Goal: Task Accomplishment & Management: Complete application form

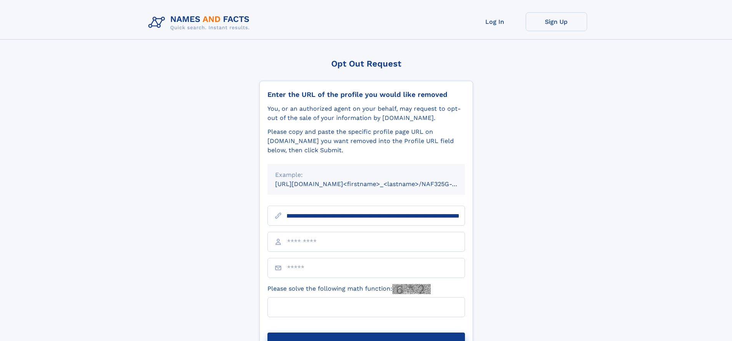
scroll to position [0, 92]
type input "**********"
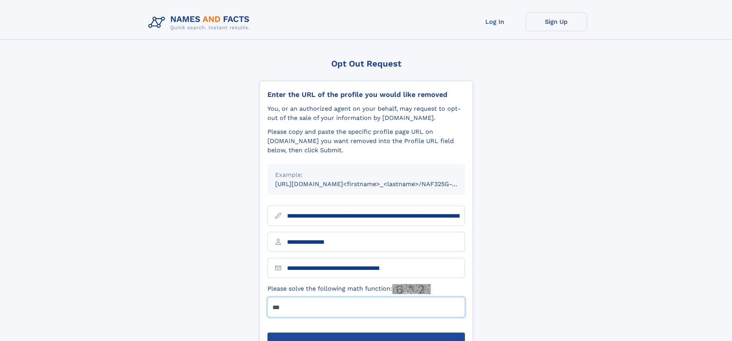
type input "***"
click at [366, 332] on button "Submit Opt Out Request" at bounding box center [365, 344] width 197 height 25
